Goal: Register for event/course

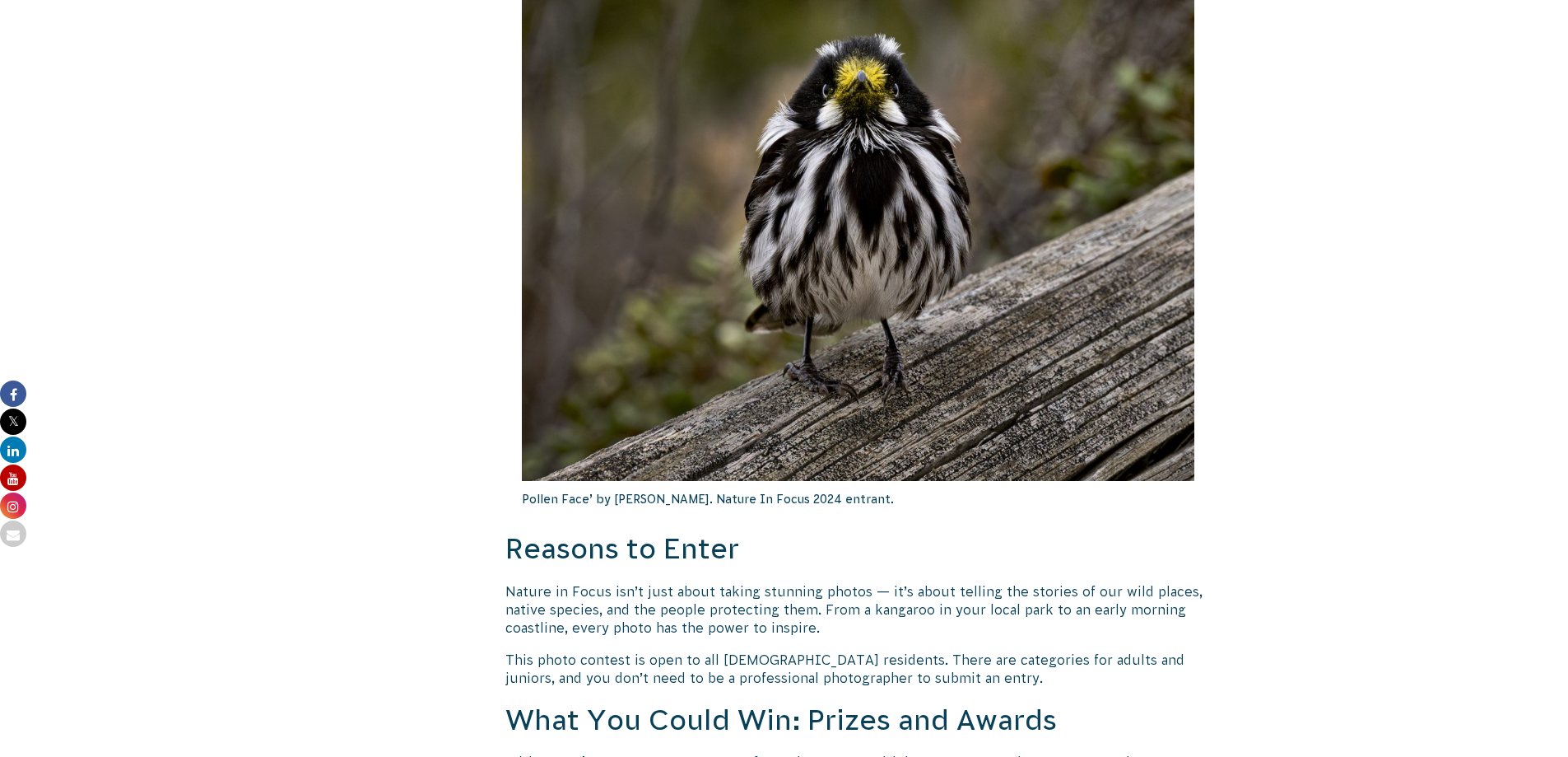
scroll to position [1323, 0]
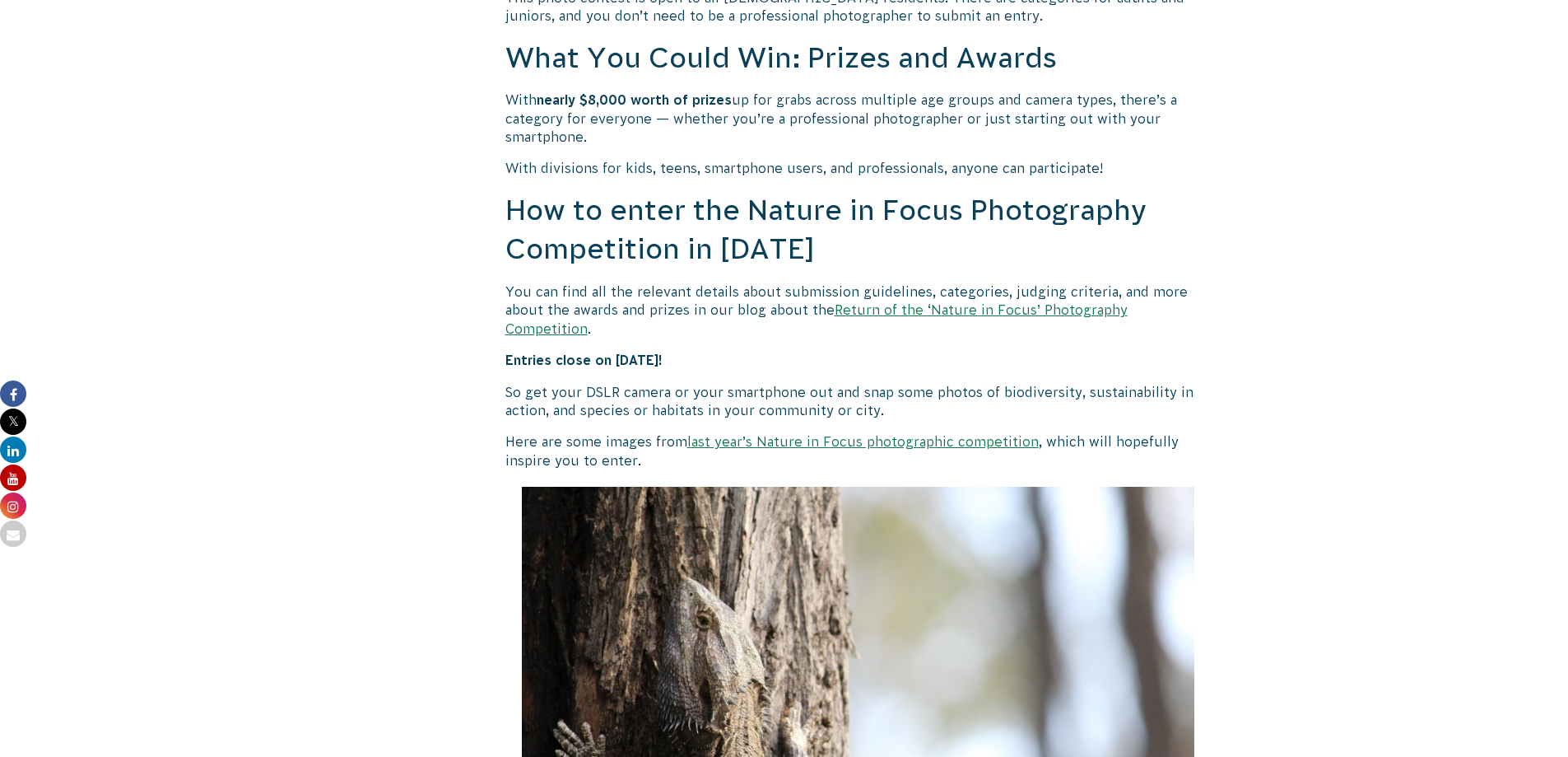
click at [977, 314] on link "Return of the ‘Nature in Focus’ Photography Competition" at bounding box center [817, 319] width 622 height 33
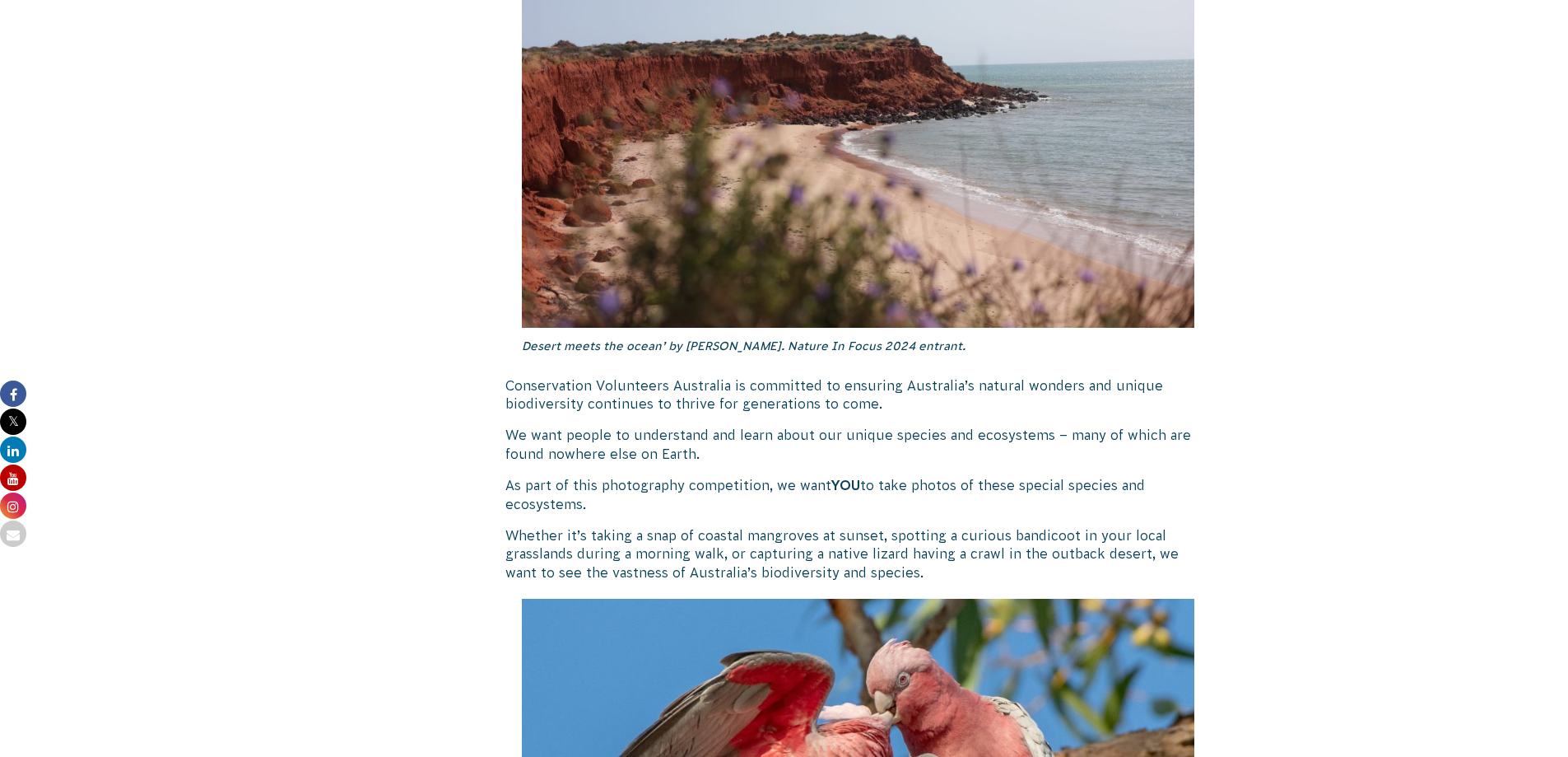
scroll to position [1986, 0]
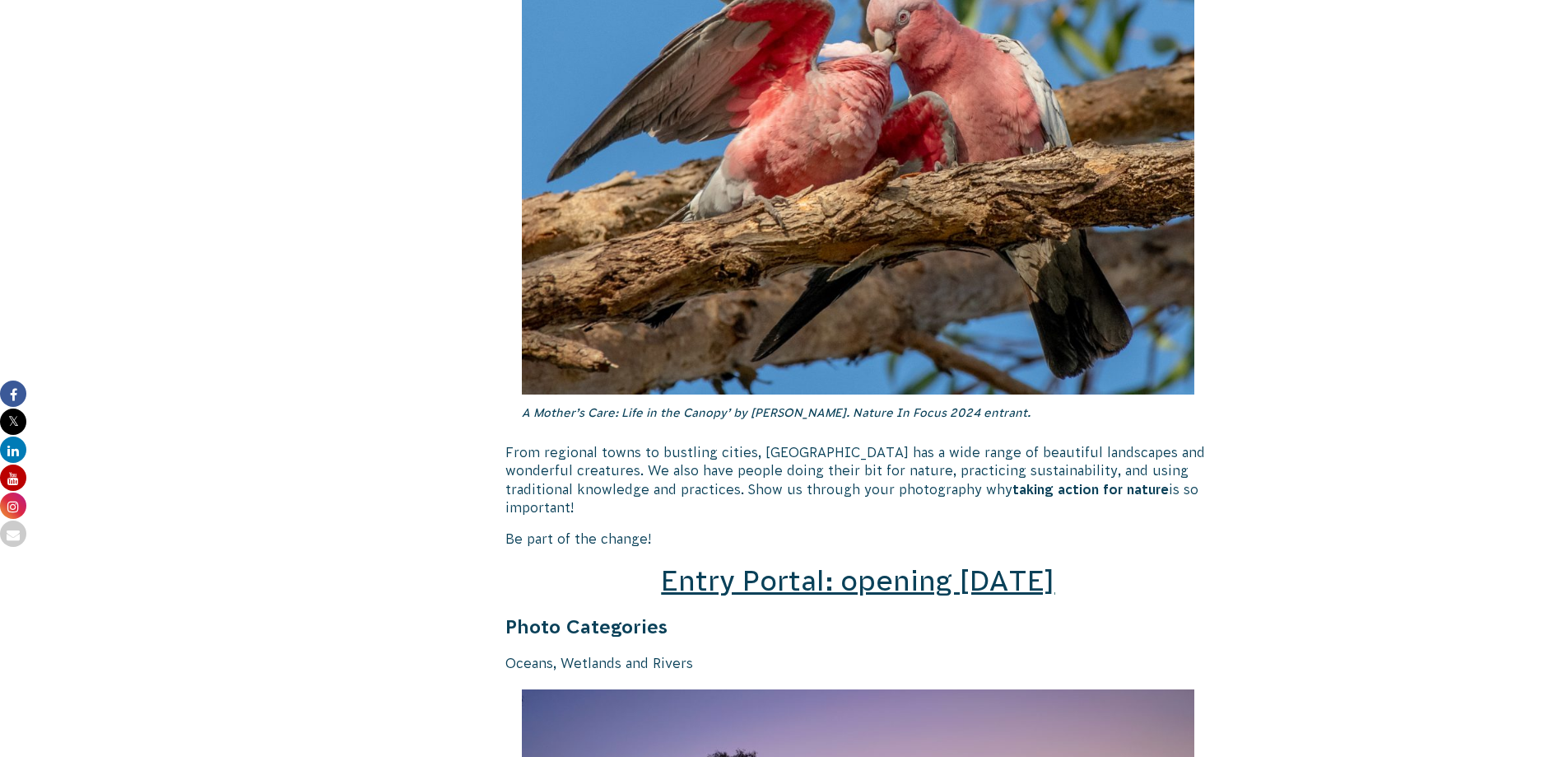
click at [992, 565] on span "Entry Portal: opening [DATE]" at bounding box center [858, 580] width 394 height 31
